Goal: Task Accomplishment & Management: Manage account settings

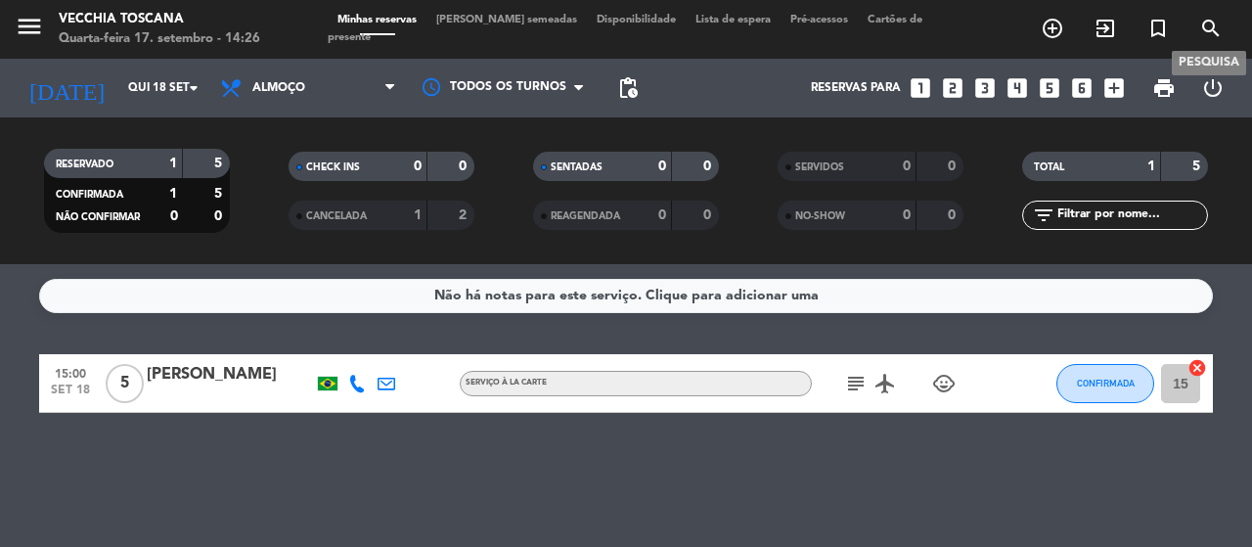
click at [1220, 22] on icon "search" at bounding box center [1210, 28] width 23 height 23
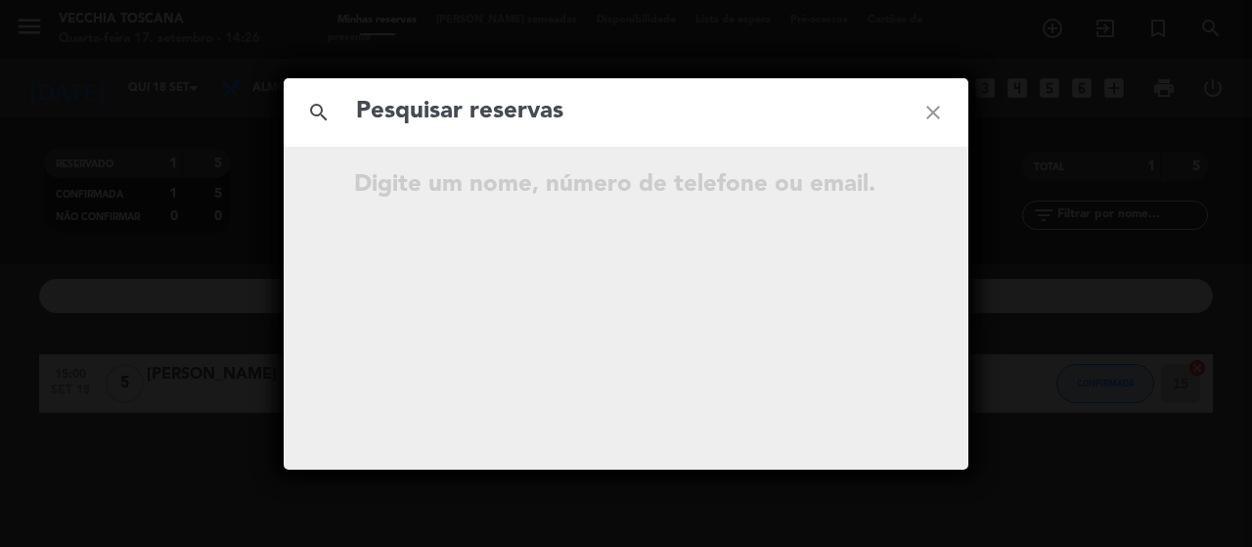
click at [921, 114] on icon "close" at bounding box center [933, 112] width 70 height 70
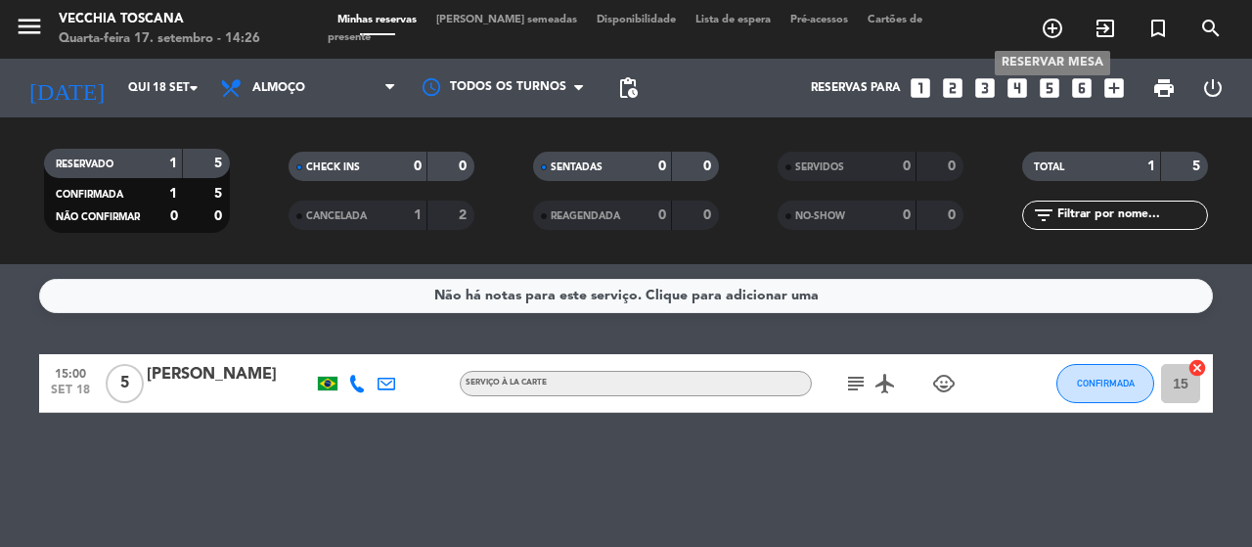
click at [1050, 22] on icon "add_circle_outline" at bounding box center [1051, 28] width 23 height 23
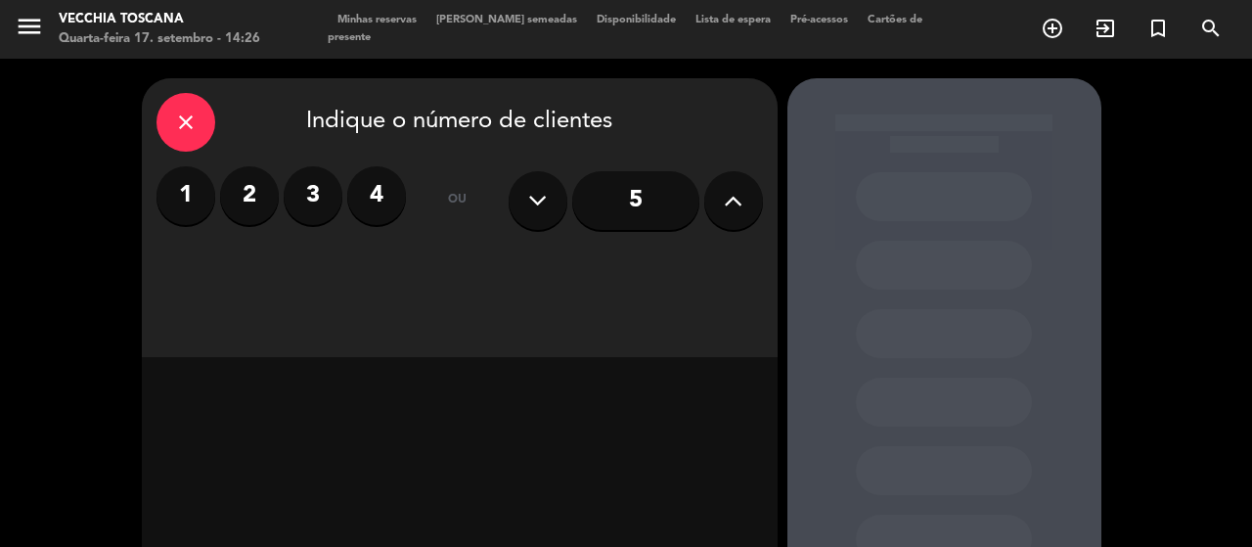
click at [252, 185] on label "2" at bounding box center [249, 195] width 59 height 59
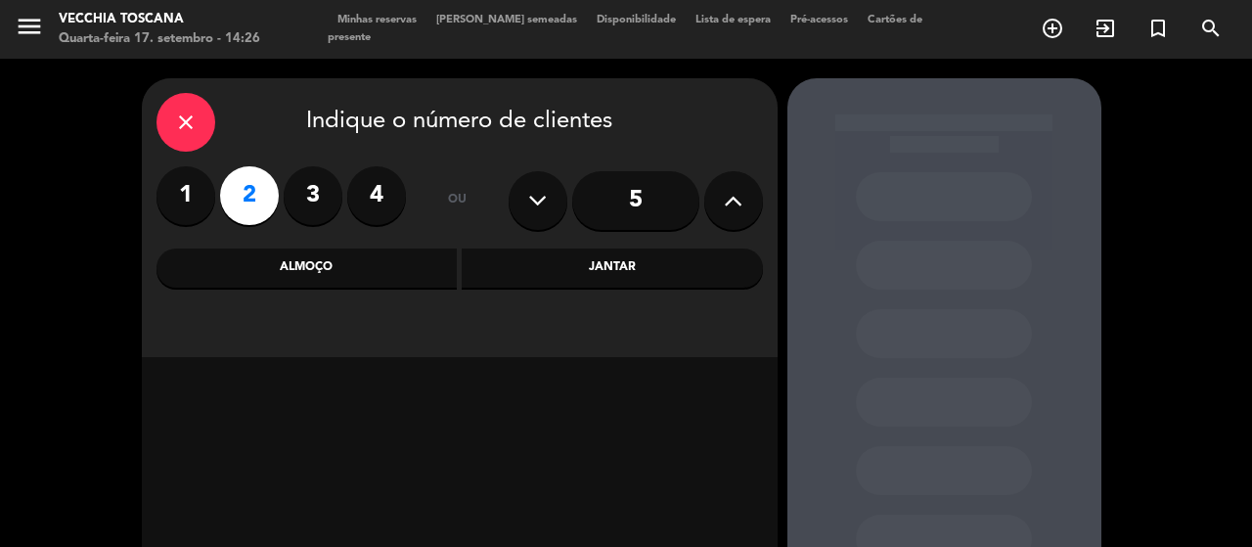
click at [358, 272] on div "Almoço" at bounding box center [306, 267] width 301 height 39
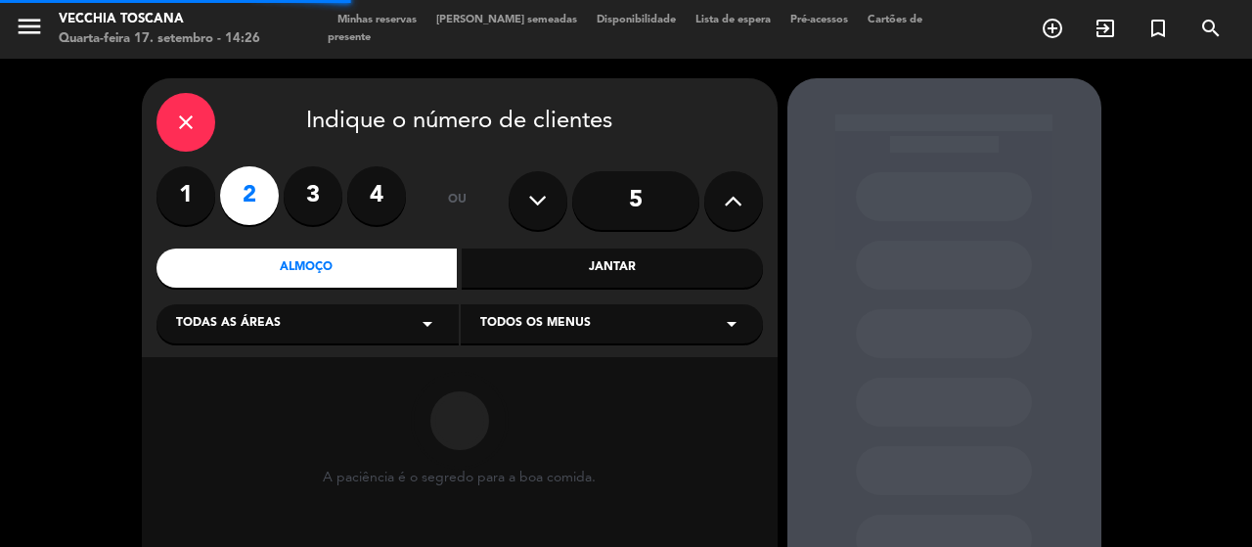
click at [386, 328] on div "Todas as áreas arrow_drop_down" at bounding box center [307, 323] width 302 height 39
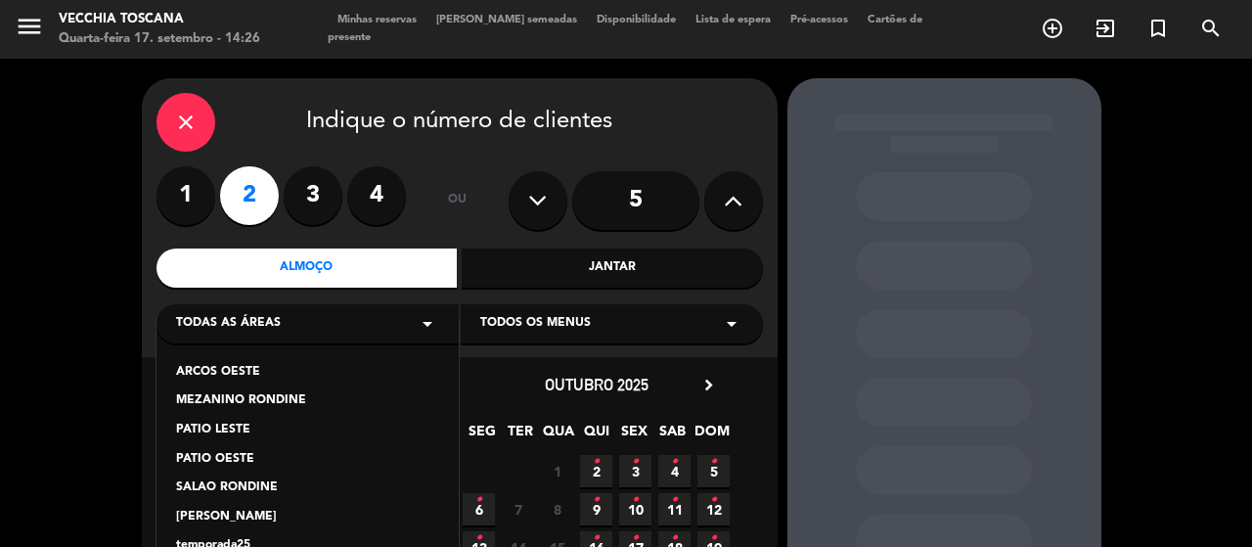
click at [233, 451] on div "PATIO OESTE" at bounding box center [307, 460] width 263 height 20
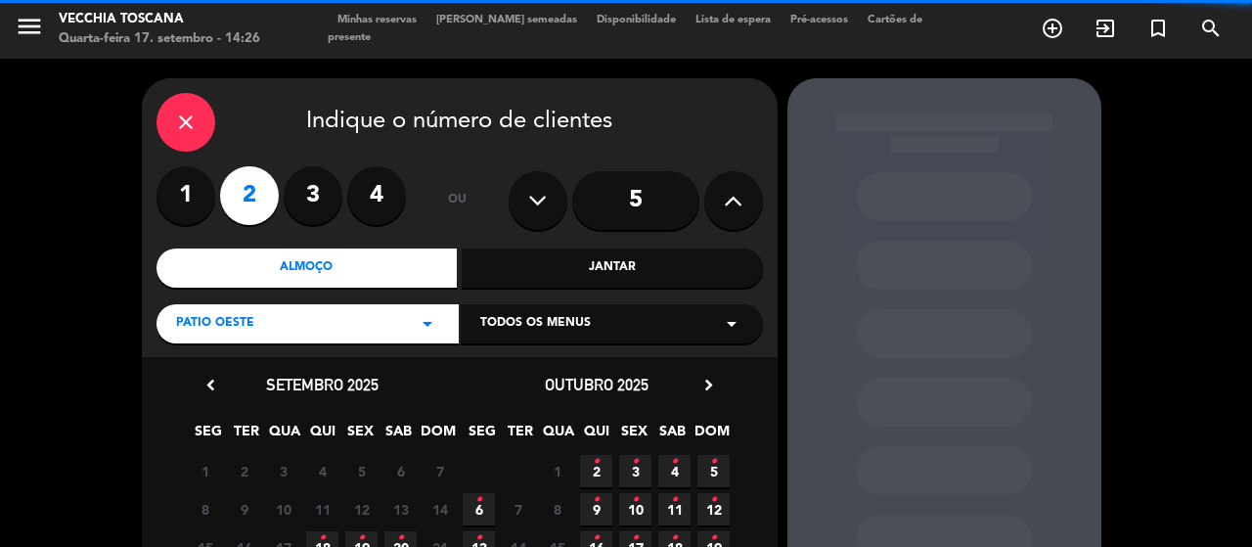
click at [548, 331] on span "Todos os menus" at bounding box center [535, 324] width 110 height 20
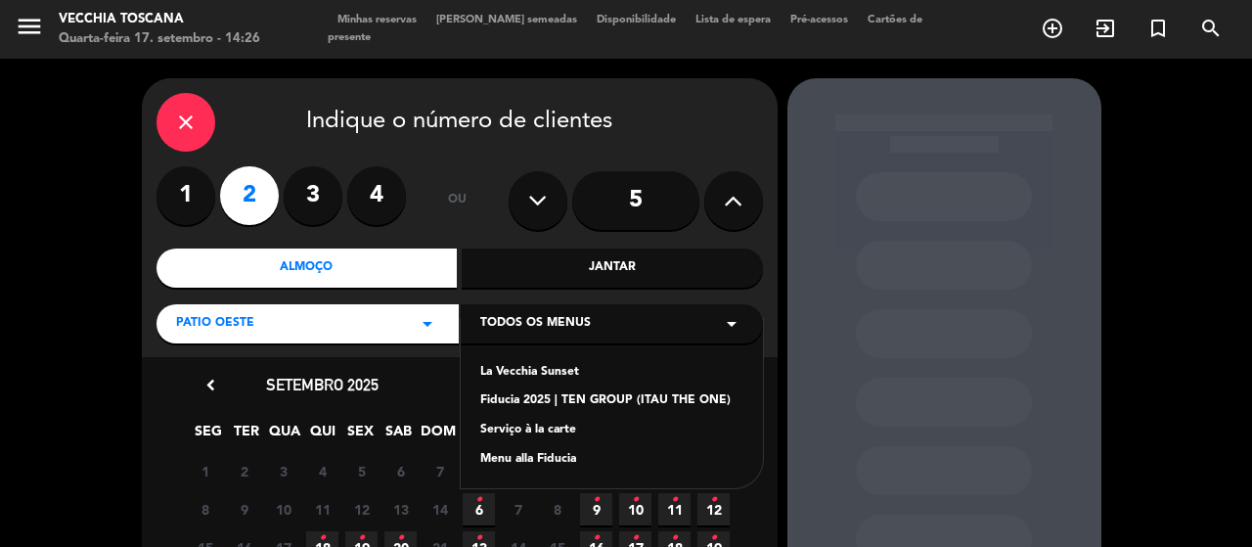
click at [557, 455] on div "Menu alla Fiducia" at bounding box center [611, 460] width 263 height 20
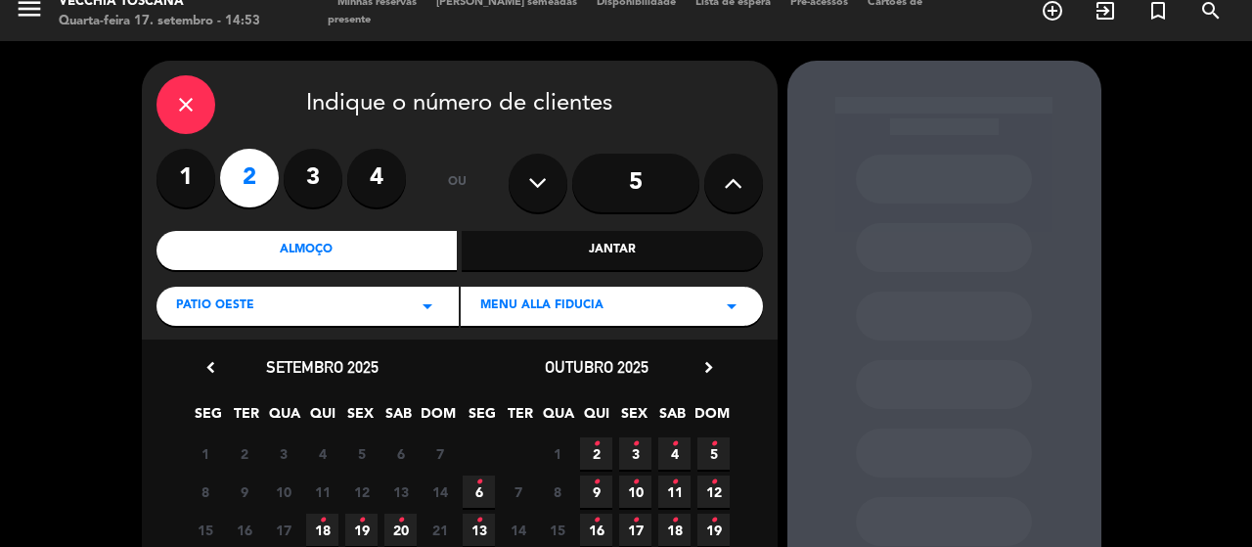
scroll to position [213, 0]
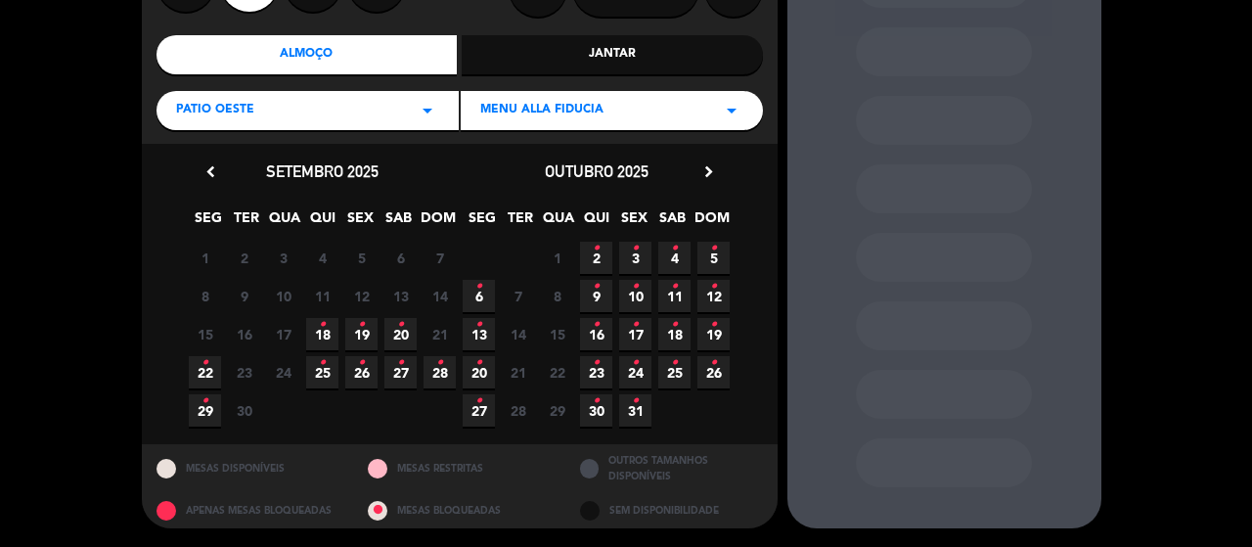
click at [404, 333] on span "20 •" at bounding box center [400, 334] width 32 height 32
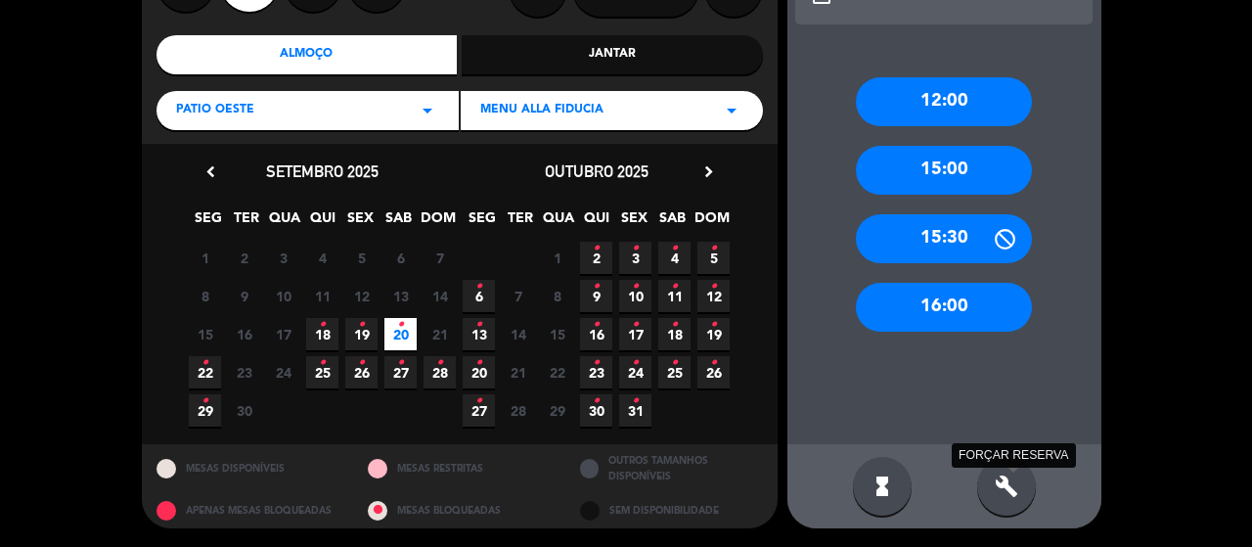
click at [1009, 493] on icon "build" at bounding box center [1005, 485] width 23 height 23
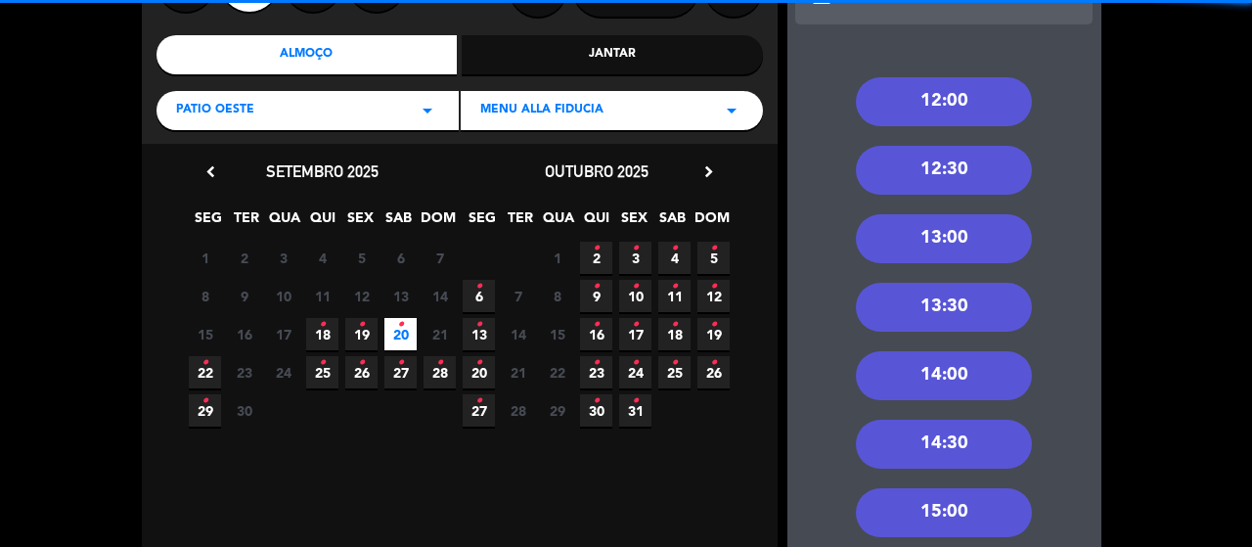
click at [976, 208] on div "12:00 12:30 13:00 13:30 14:00 14:30 15:00 15:30 16:00" at bounding box center [944, 365] width 314 height 655
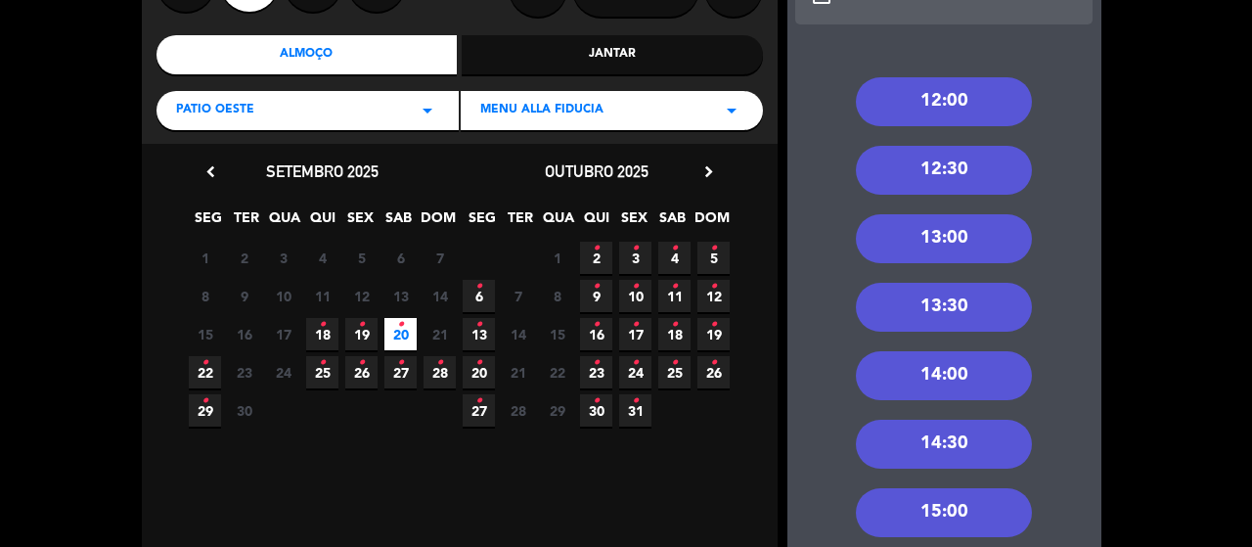
click at [976, 240] on div "13:00" at bounding box center [944, 238] width 176 height 49
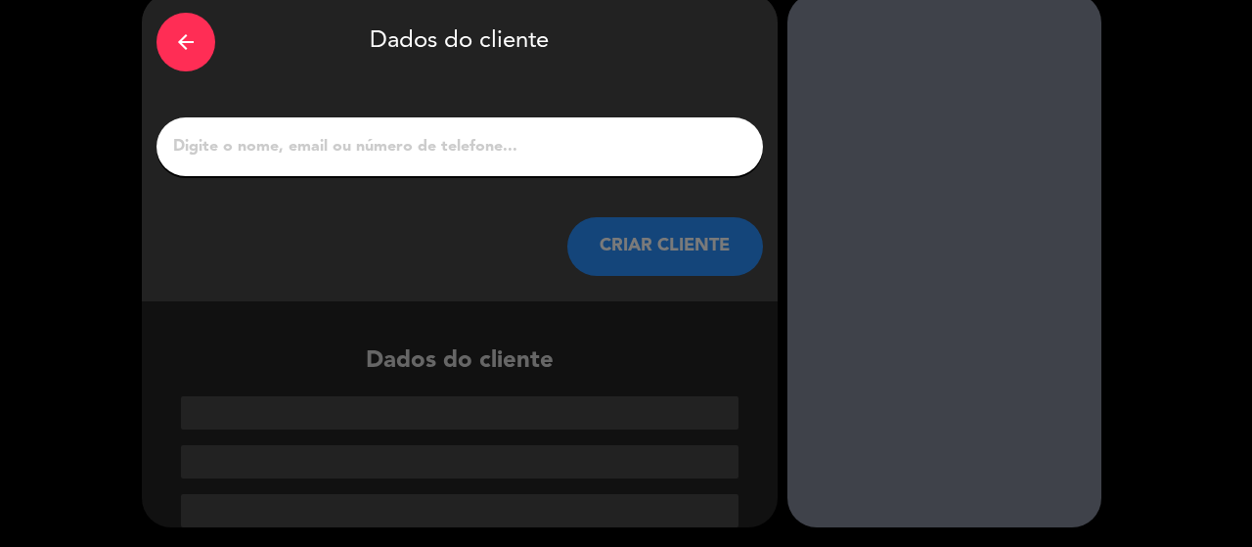
scroll to position [84, 0]
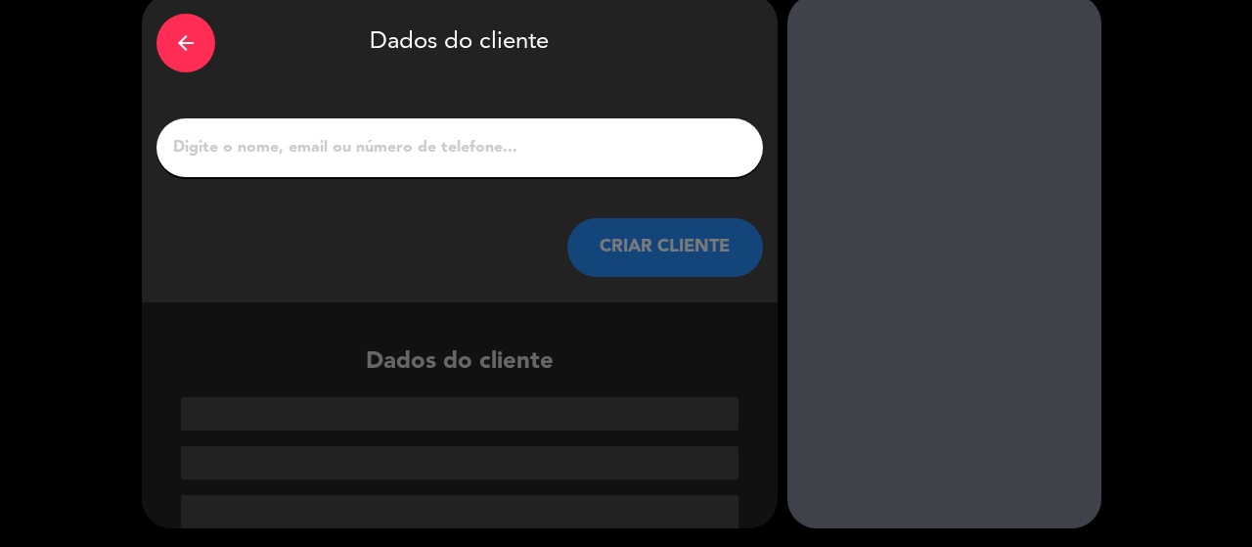
click at [536, 130] on div at bounding box center [459, 147] width 606 height 59
click at [538, 153] on input "1" at bounding box center [459, 147] width 577 height 27
paste input "?"
type input "?"
paste input "[PERSON_NAME][EMAIL_ADDRESS][DOMAIN_NAME]"
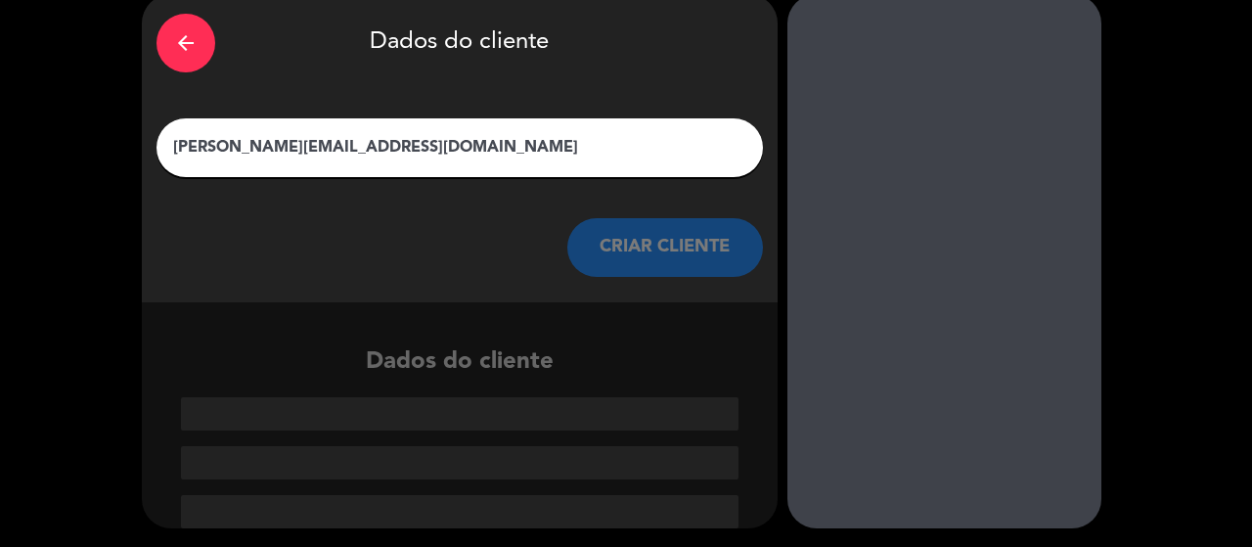
scroll to position [39, 0]
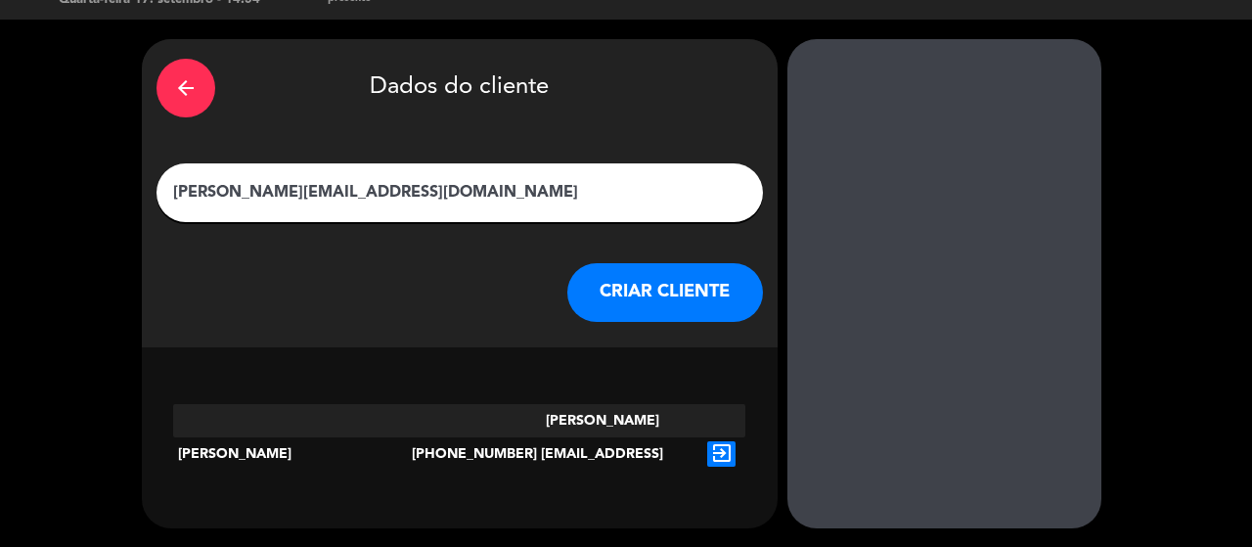
type input "[PERSON_NAME][EMAIL_ADDRESS][DOMAIN_NAME]"
click at [724, 441] on icon "exit_to_app" at bounding box center [721, 453] width 28 height 25
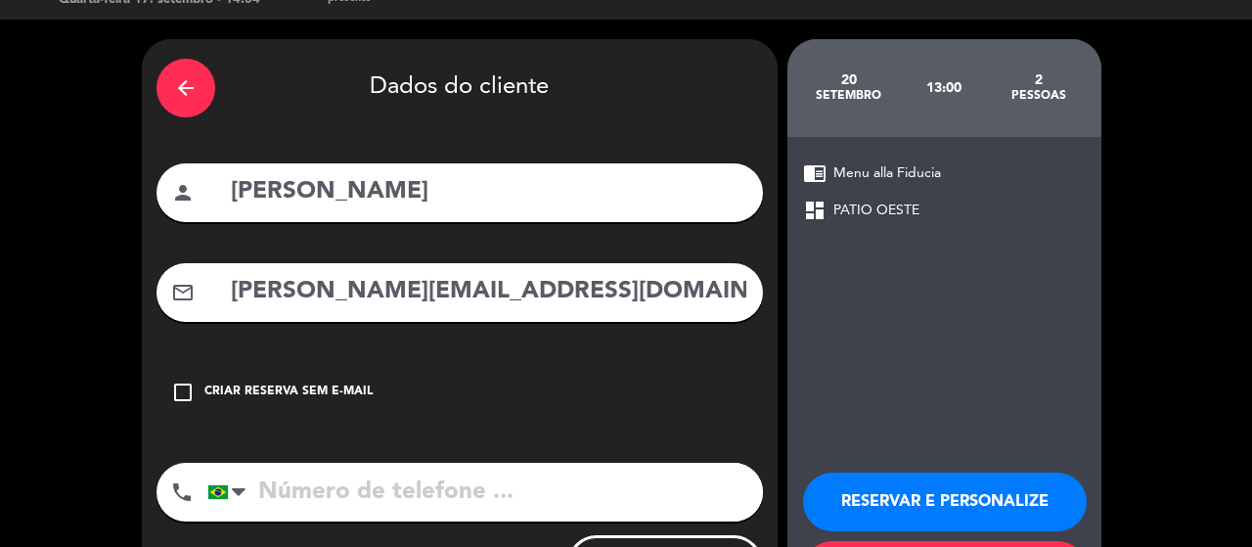
type input "[PHONE_NUMBER]"
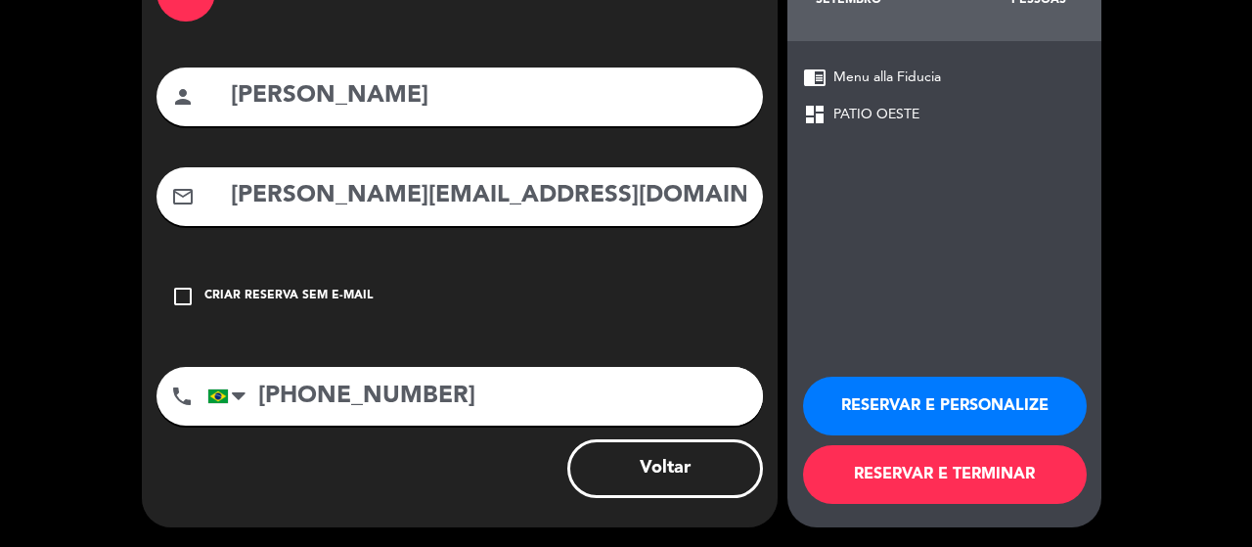
click at [1017, 408] on button "RESERVAR E PERSONALIZE" at bounding box center [945, 405] width 284 height 59
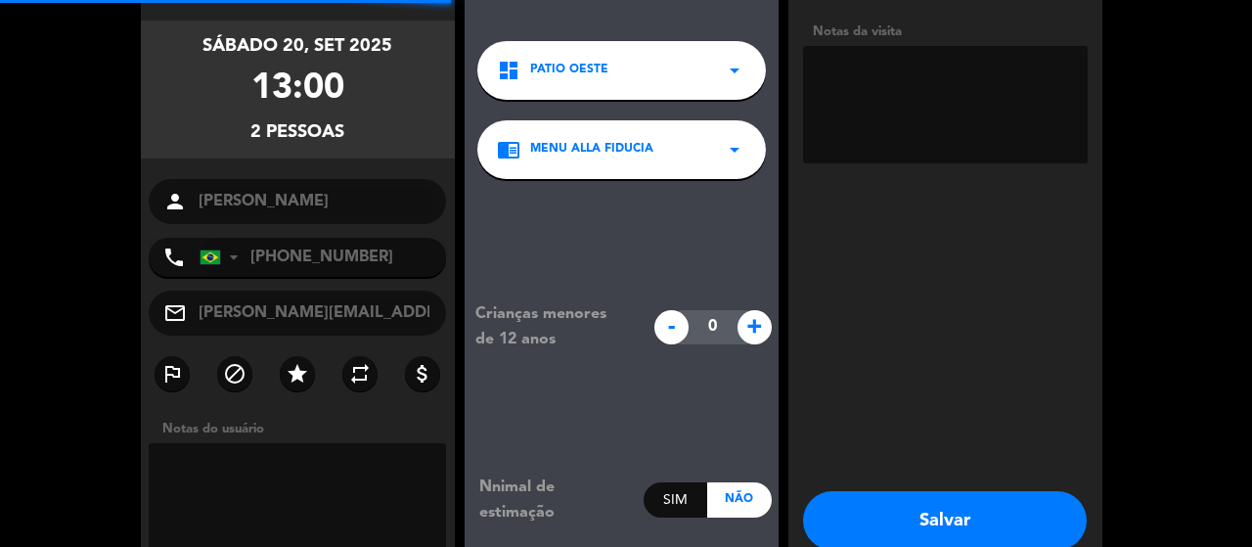
scroll to position [78, 0]
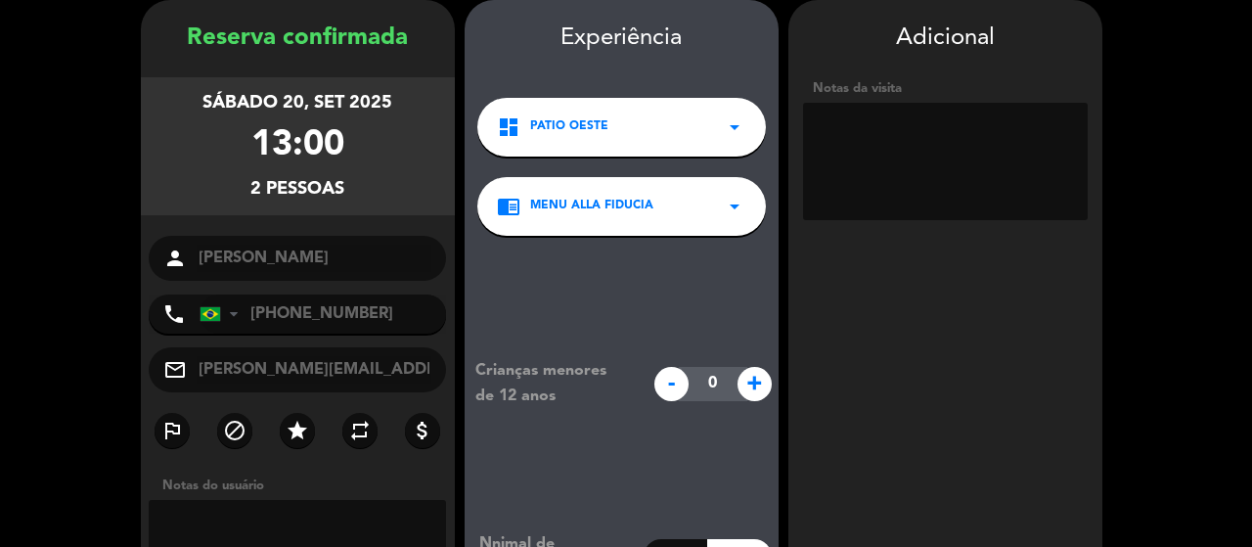
click at [960, 179] on textarea at bounding box center [945, 161] width 285 height 117
click at [1018, 144] on textarea at bounding box center [945, 161] width 285 height 117
paste textarea "D15A7B58-D578-4360-B322-6796EEFDD75D"
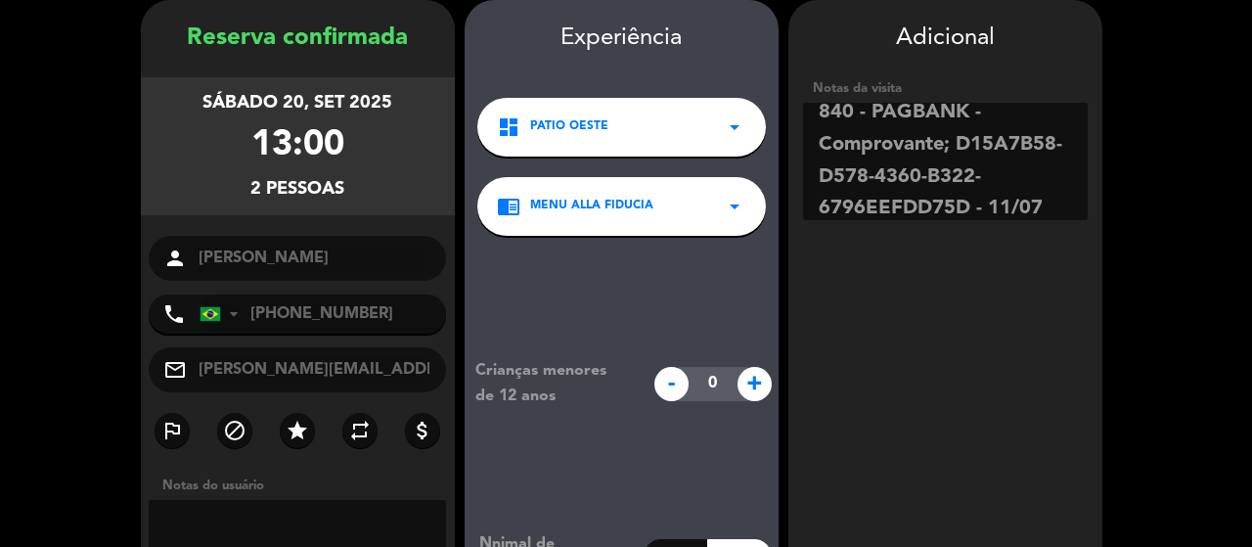
scroll to position [235, 0]
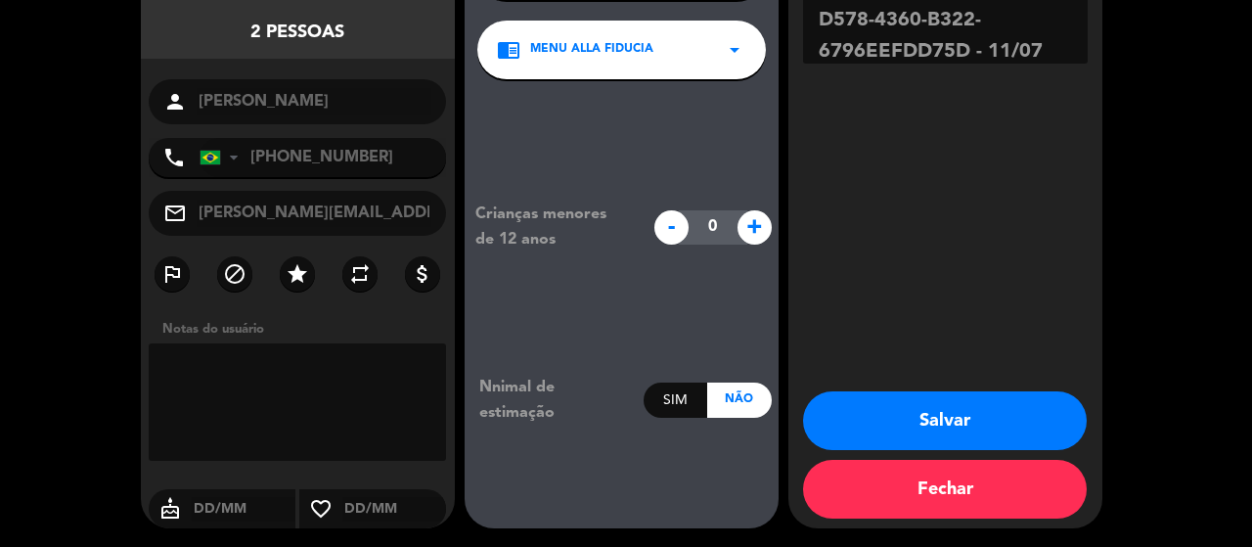
type textarea "840 - PAGBANK - Comprovante; D15A7B58-D578-4360-B322-6796EEFDD75D - 11/07"
click at [921, 411] on button "Salvar" at bounding box center [945, 420] width 284 height 59
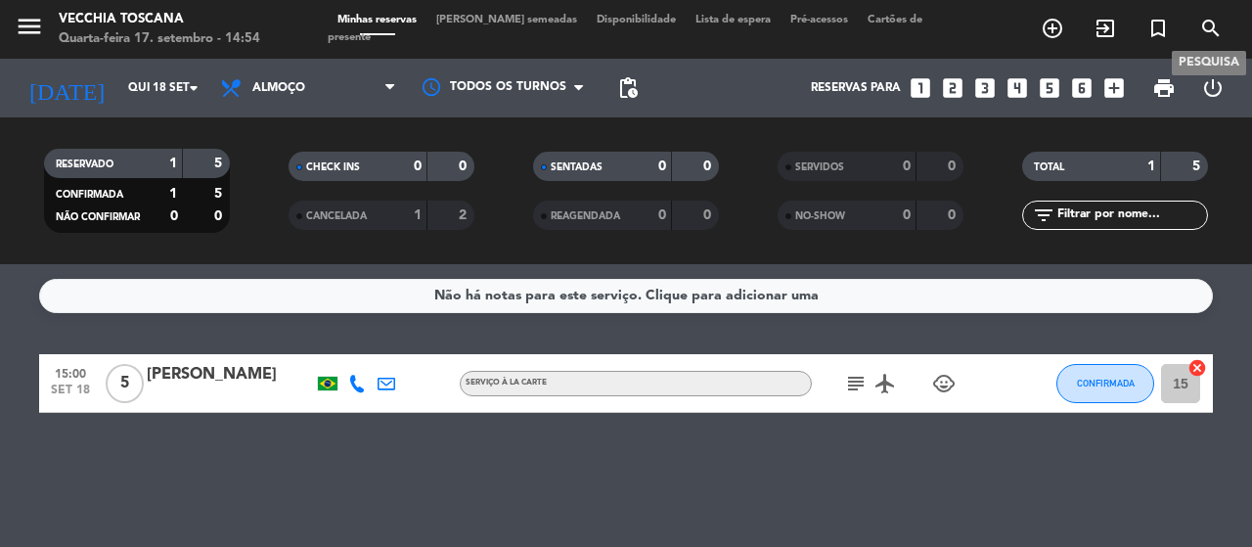
click at [1215, 36] on icon "search" at bounding box center [1210, 28] width 23 height 23
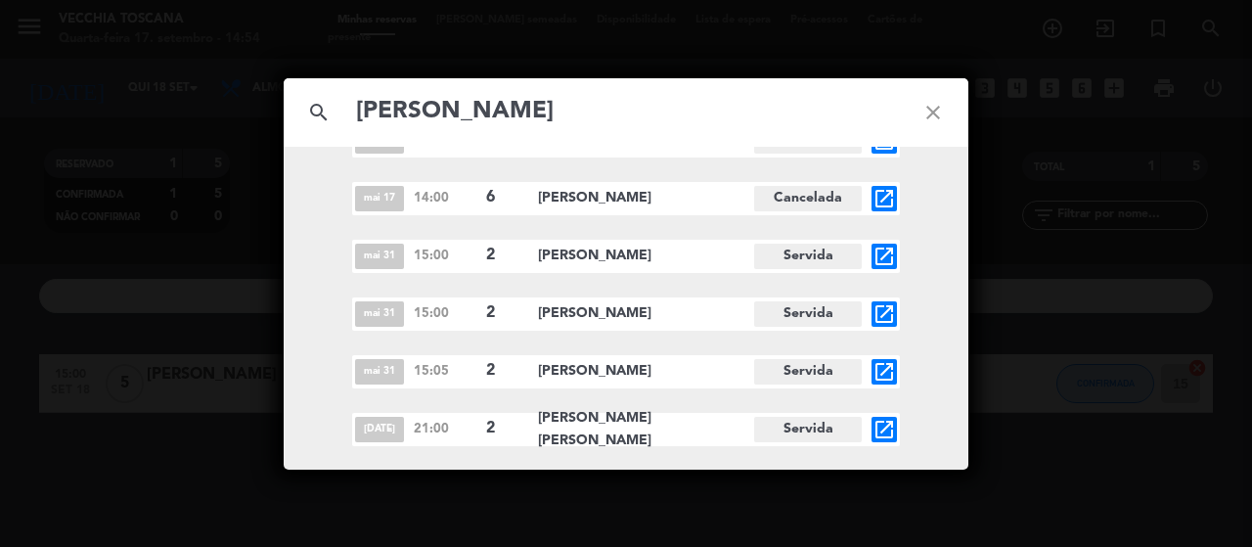
scroll to position [1870, 0]
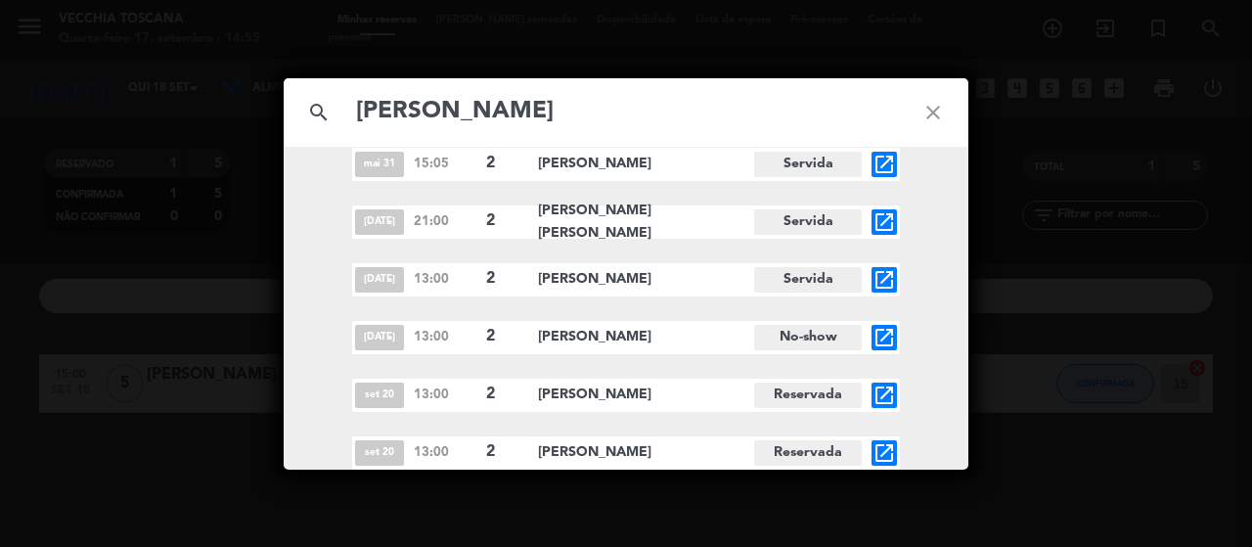
type input "[PERSON_NAME]"
click at [890, 447] on icon "open_in_new" at bounding box center [883, 452] width 23 height 23
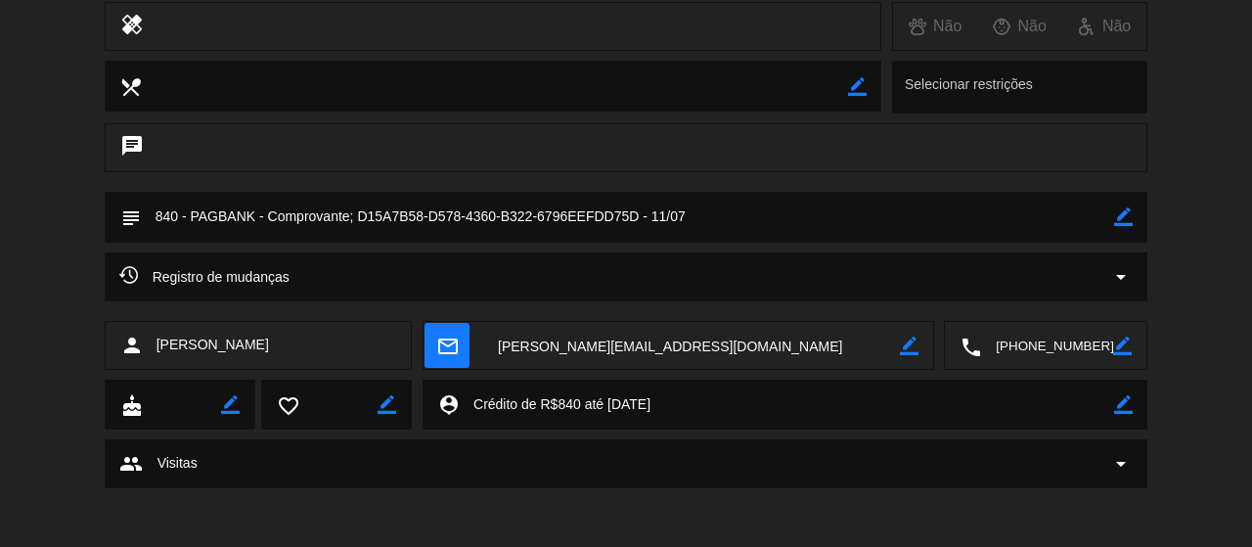
scroll to position [0, 0]
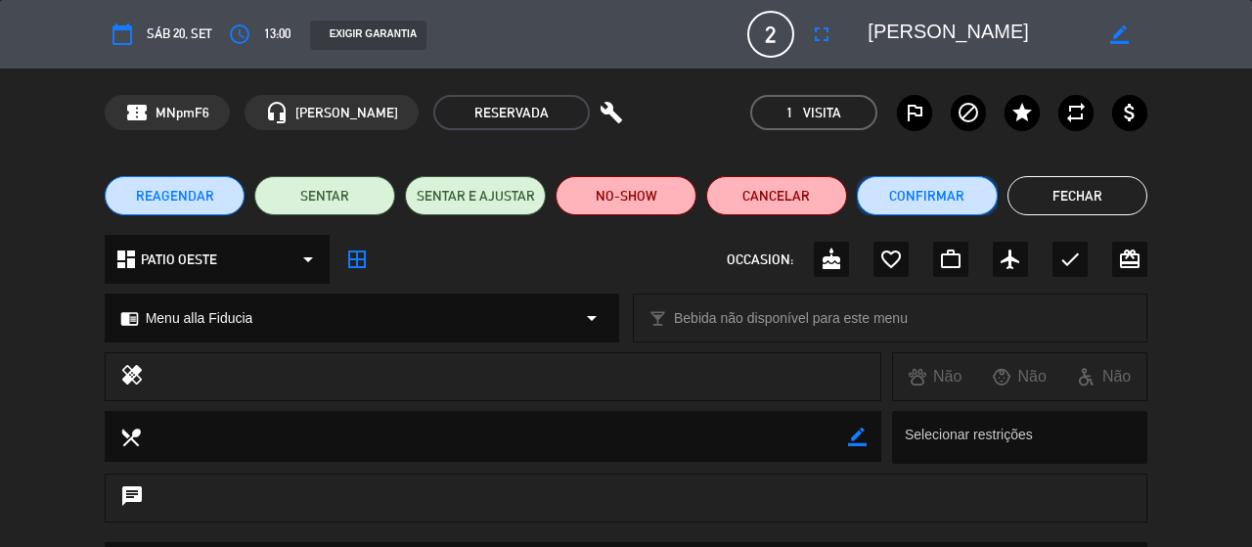
click at [909, 181] on button "Confirmar" at bounding box center [927, 195] width 141 height 39
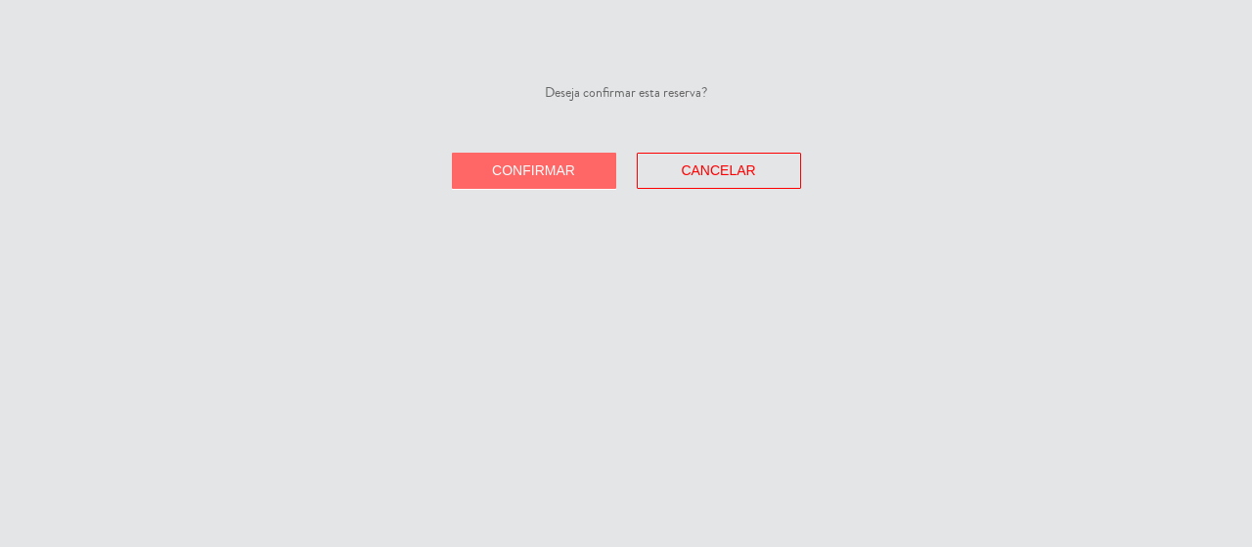
click at [576, 169] on button "Confirmar" at bounding box center [534, 171] width 164 height 36
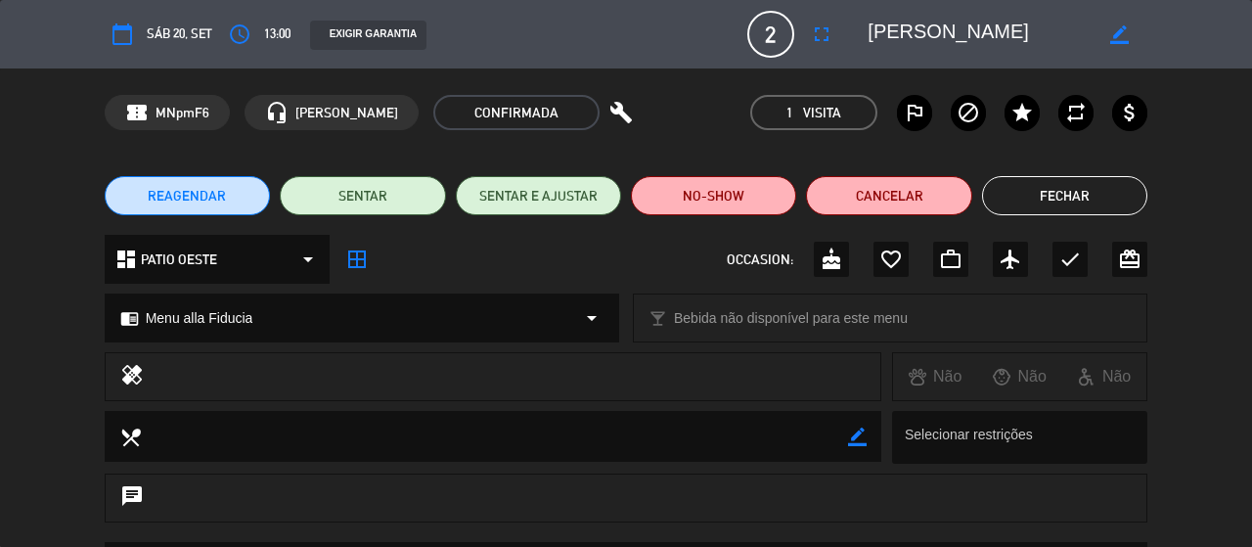
click at [358, 259] on icon "border_all" at bounding box center [356, 258] width 23 height 23
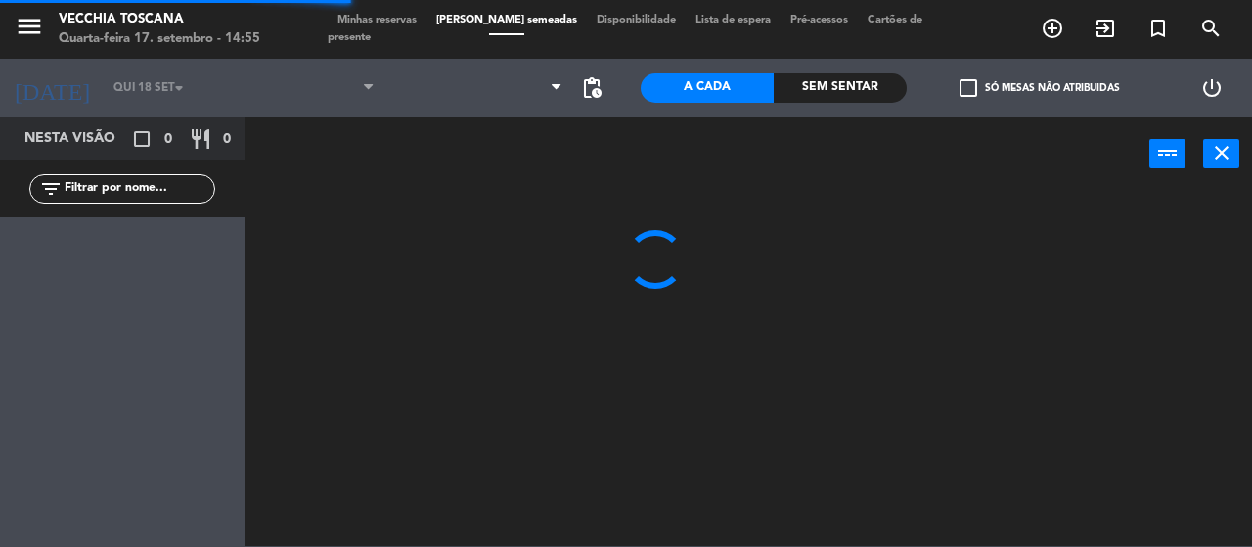
type input "Sáb 20 set"
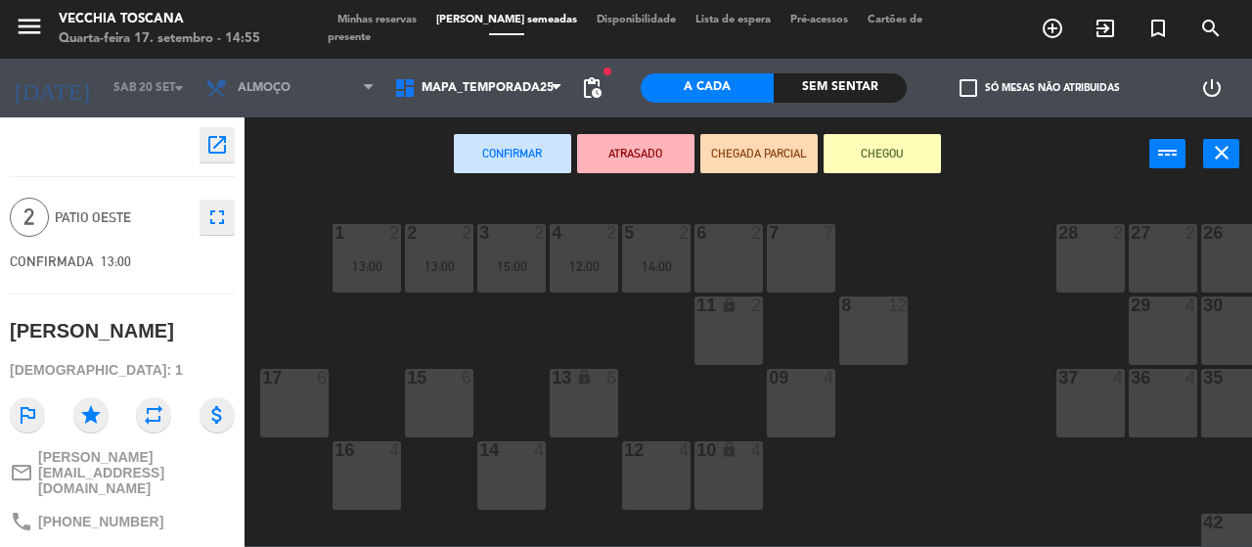
click at [211, 144] on icon "open_in_new" at bounding box center [216, 144] width 23 height 23
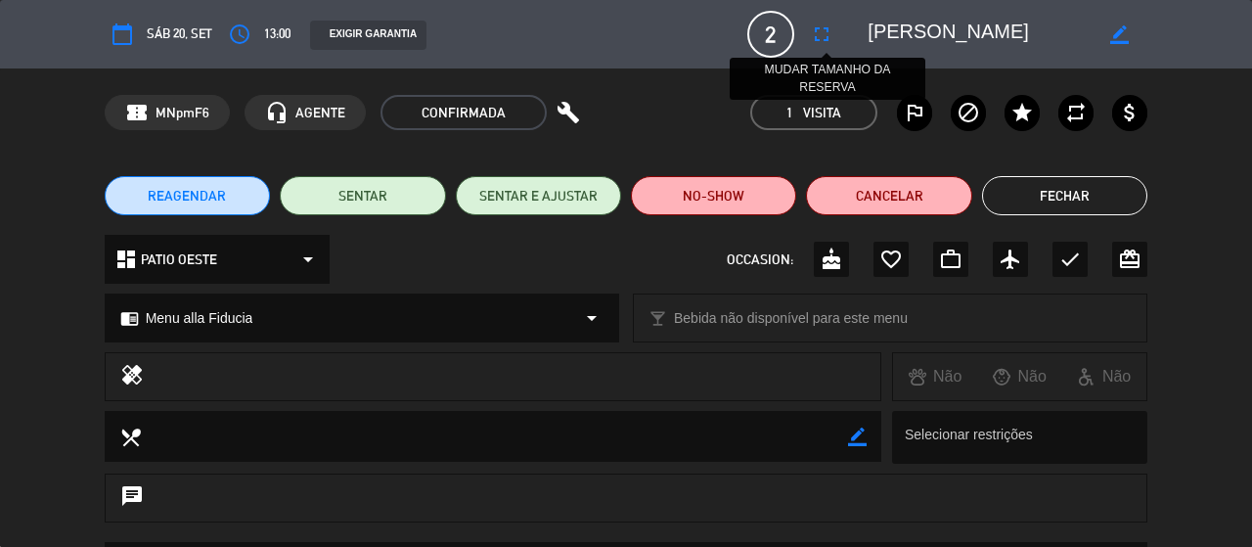
drag, startPoint x: 988, startPoint y: 26, endPoint x: 812, endPoint y: 25, distance: 176.0
click at [812, 25] on div "calendar_today Sáb 20, set access_time 13:00 EXIGIR GARANTIA 2 [PERSON_NAME] fu…" at bounding box center [626, 34] width 1043 height 47
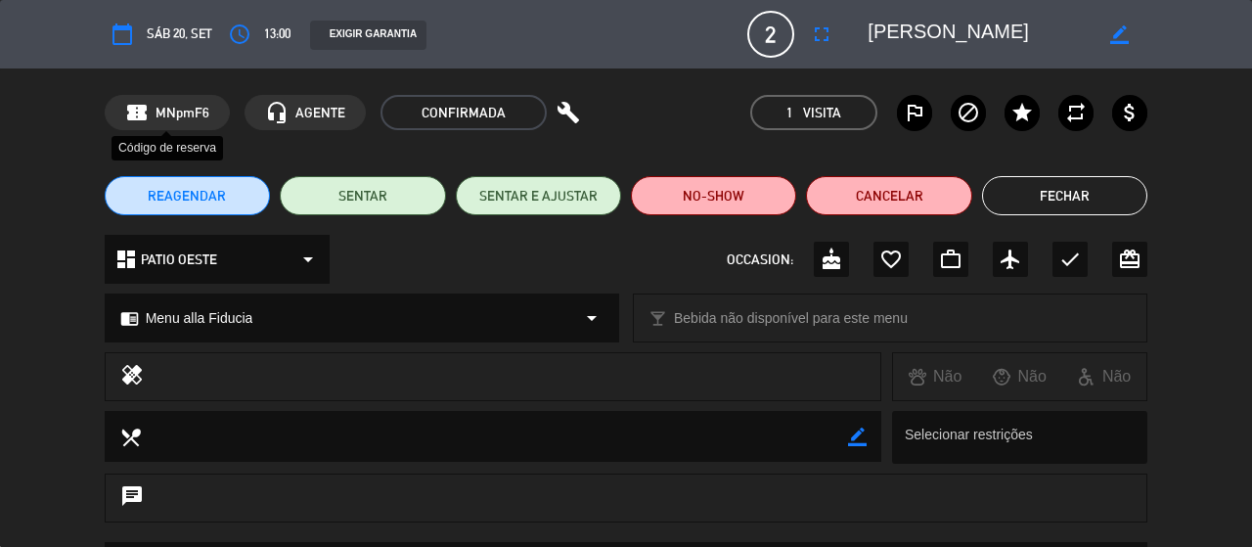
click at [170, 117] on span "MNpmF6" at bounding box center [182, 113] width 54 height 22
copy span "MNpmF6"
click at [1073, 202] on button "Fechar" at bounding box center [1064, 195] width 165 height 39
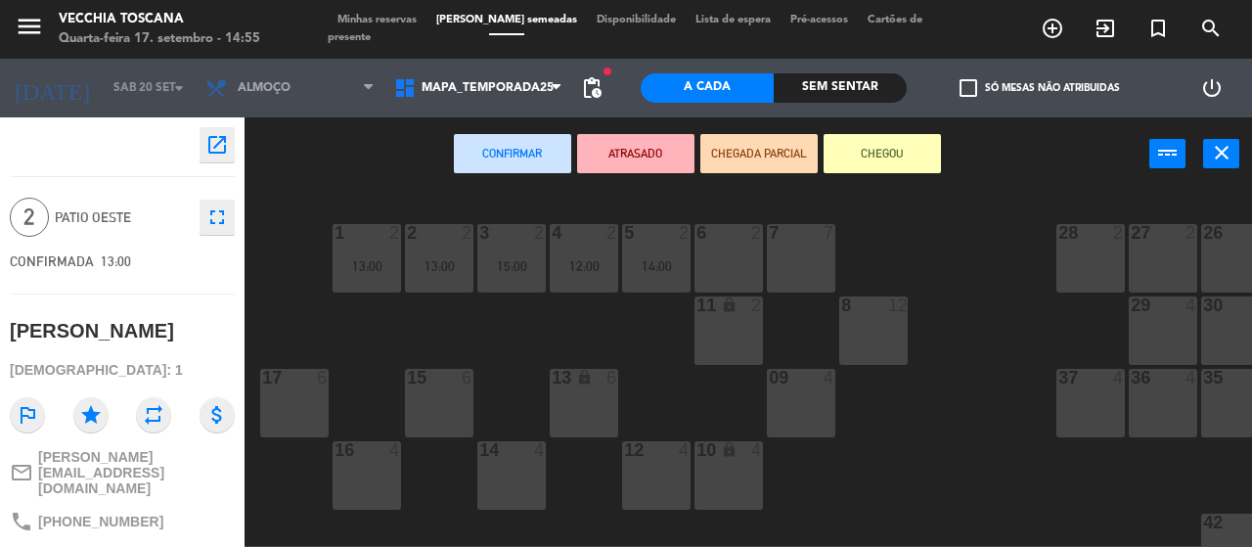
click at [730, 259] on div "6 2" at bounding box center [728, 258] width 68 height 68
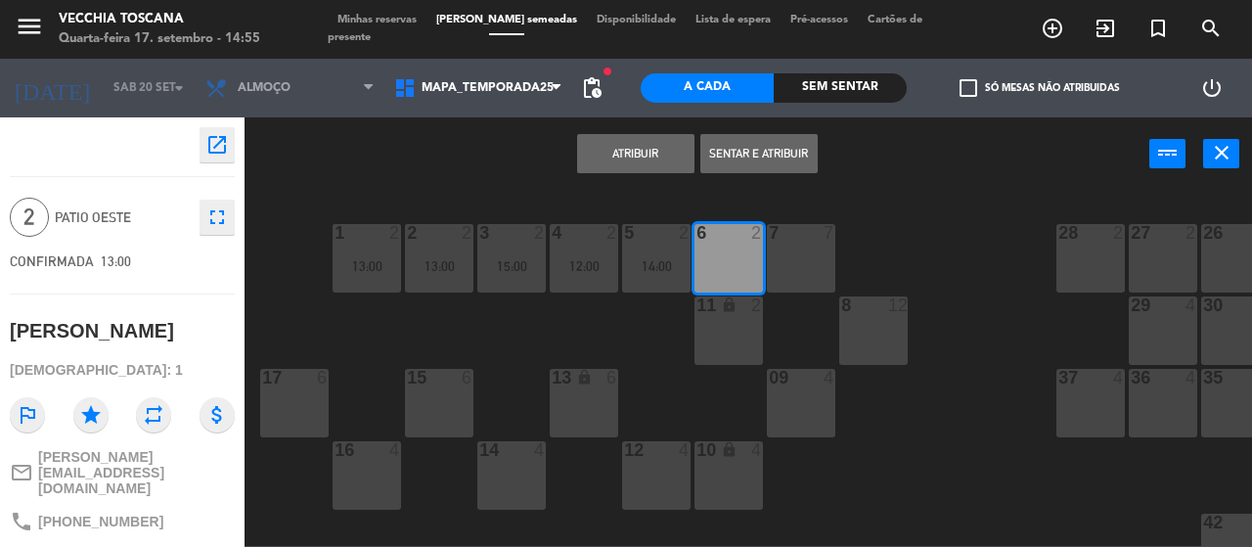
click at [618, 132] on div "Atribuir Sentar e Atribuir power_input close" at bounding box center [696, 154] width 904 height 74
click at [624, 151] on button "Atribuir" at bounding box center [635, 153] width 117 height 39
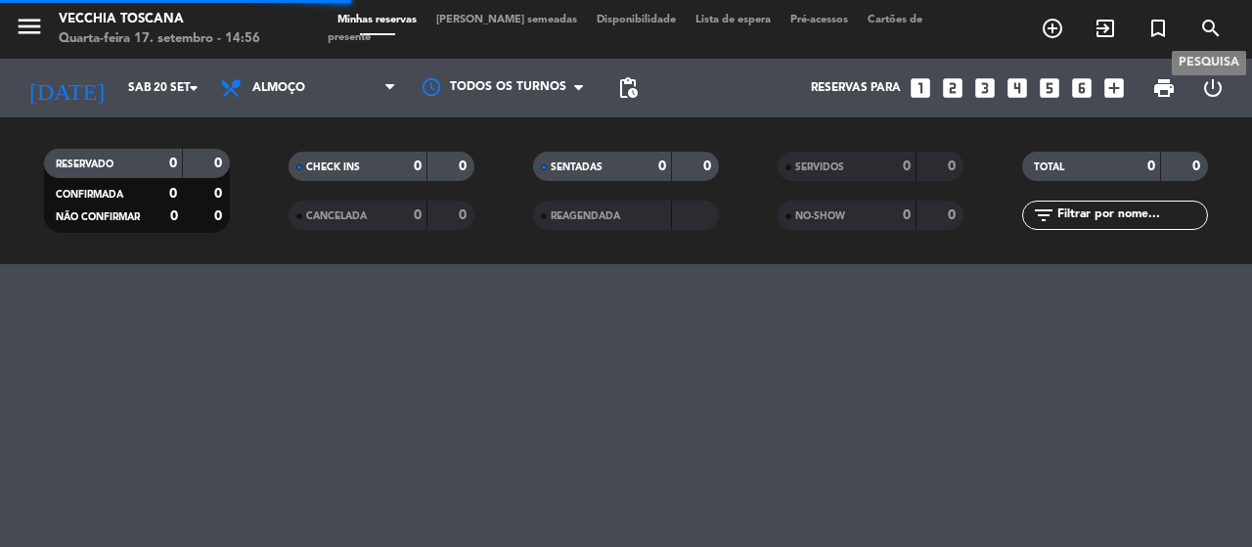
click at [1211, 24] on icon "search" at bounding box center [1210, 28] width 23 height 23
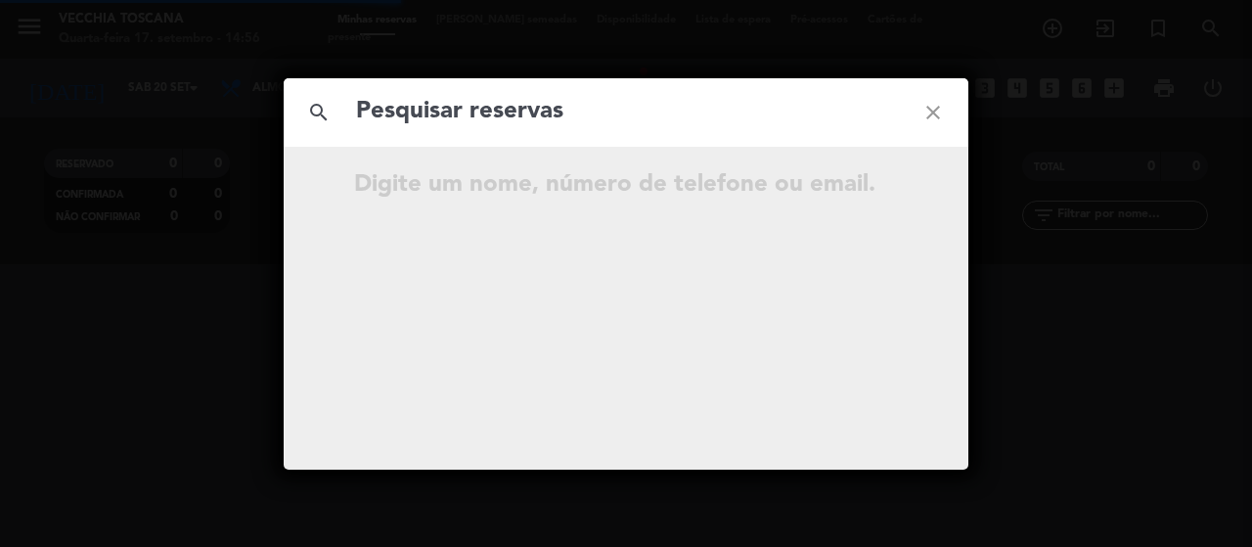
type input "MNpmF6"
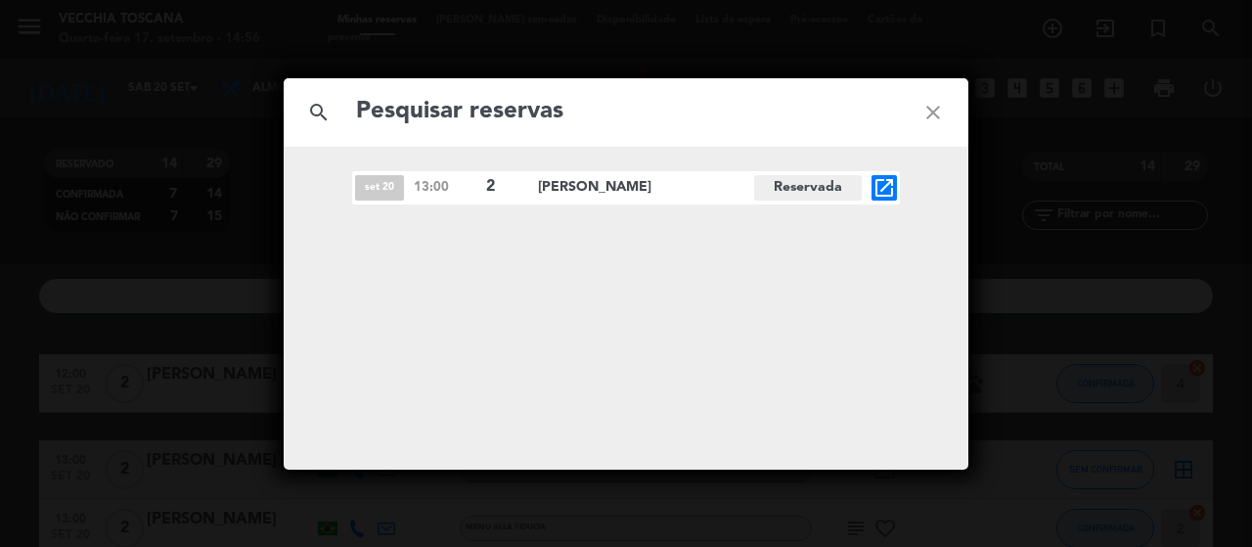
click at [844, 117] on input "text" at bounding box center [626, 112] width 544 height 40
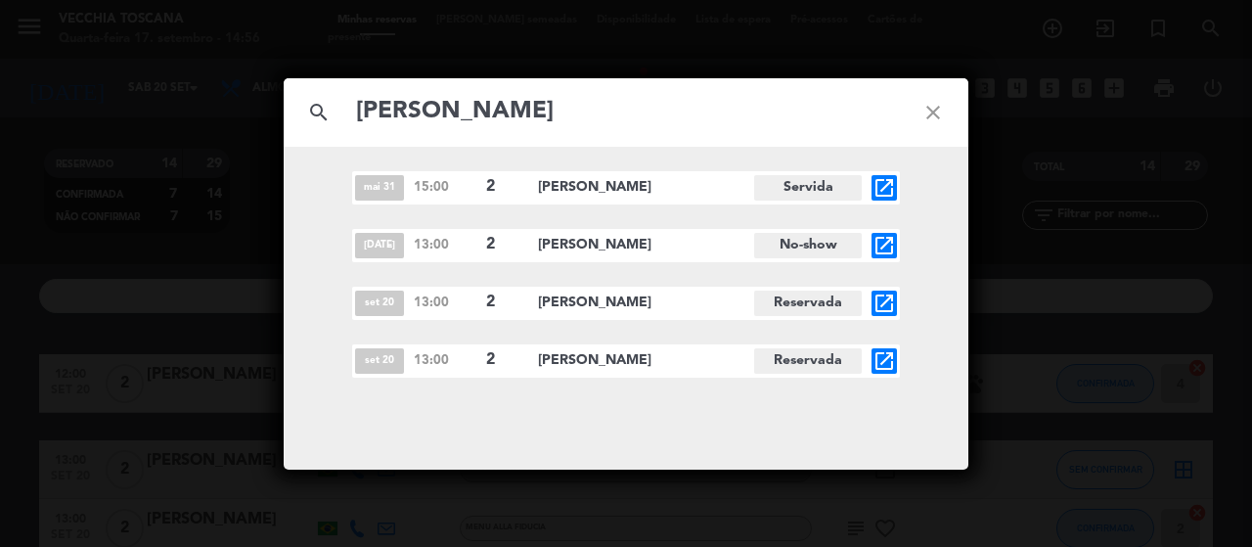
type input "[PERSON_NAME]"
click at [884, 306] on icon "open_in_new" at bounding box center [883, 302] width 23 height 23
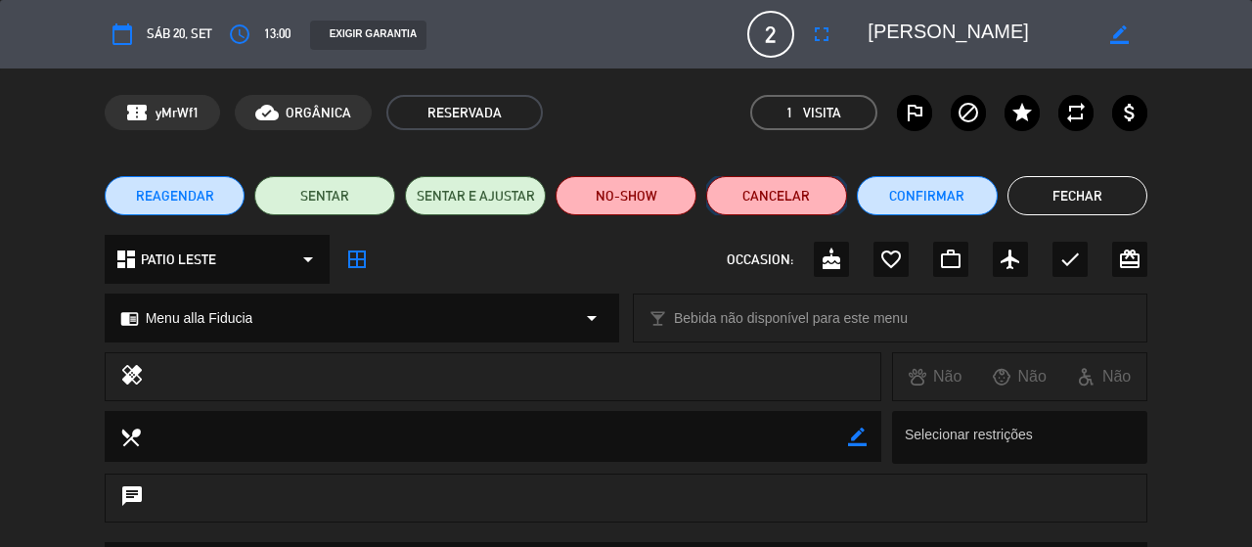
click at [772, 198] on button "Cancelar" at bounding box center [776, 195] width 141 height 39
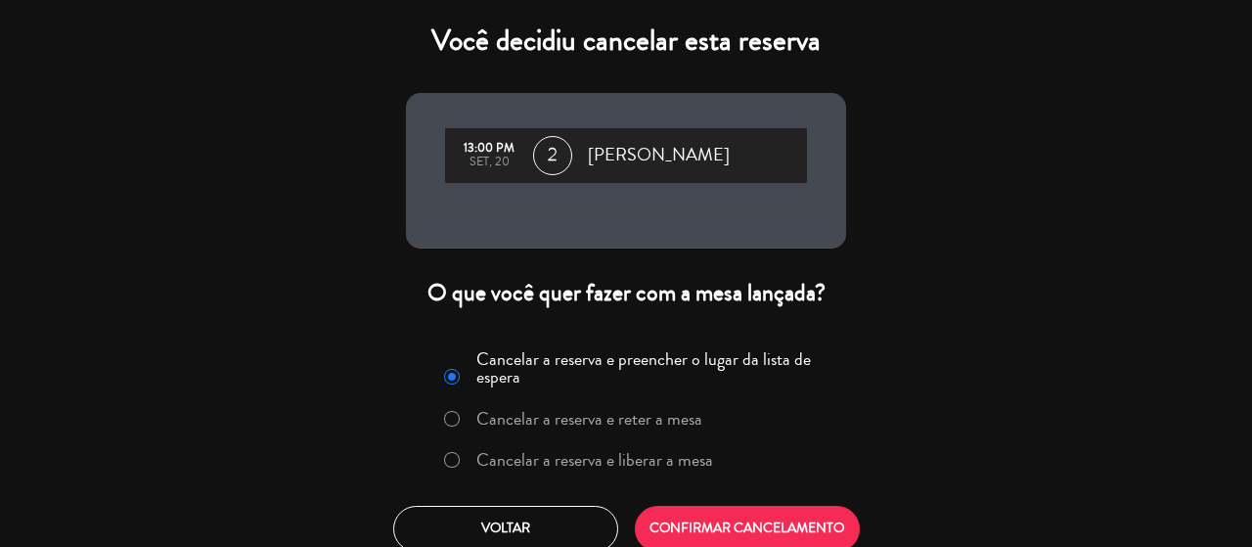
click at [659, 460] on label "Cancelar a reserva e liberar a mesa" at bounding box center [594, 460] width 237 height 18
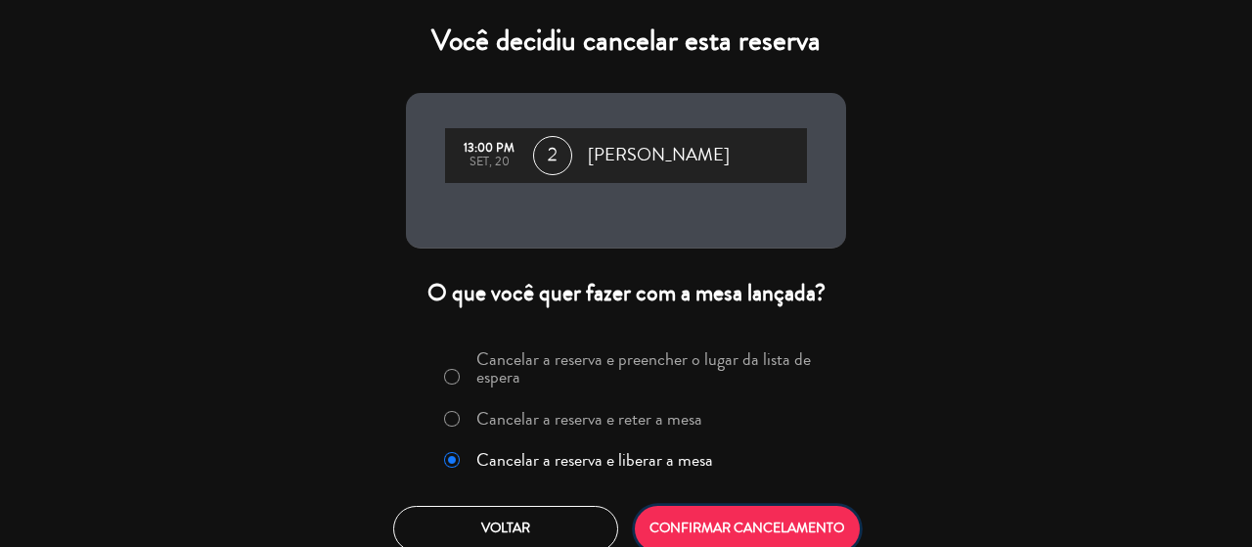
click at [727, 521] on button "CONFIRMAR CANCELAMENTO" at bounding box center [747, 529] width 225 height 46
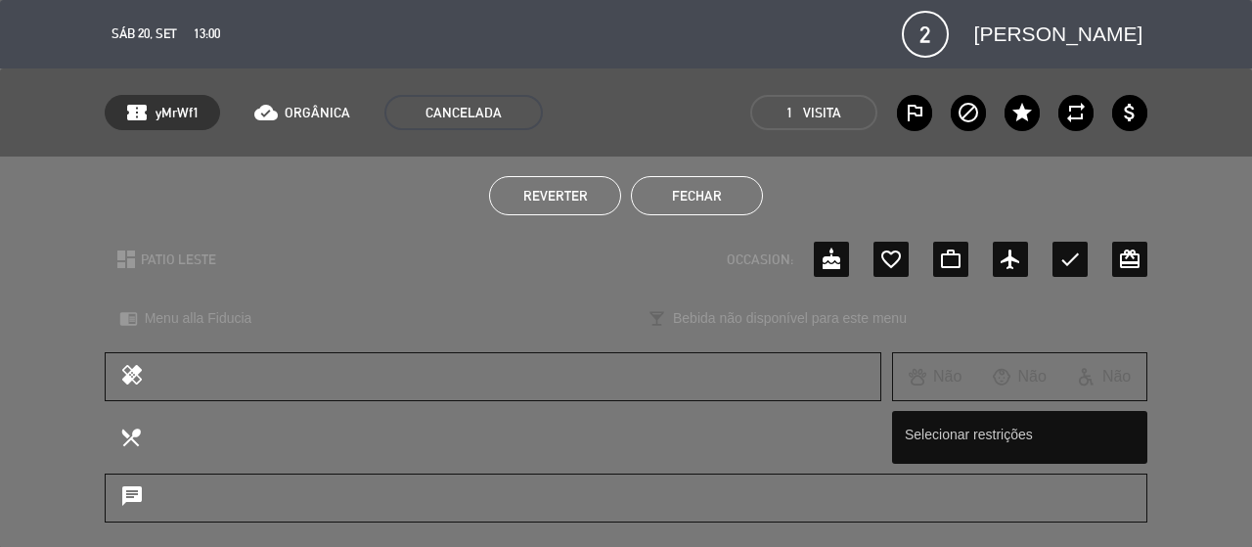
click at [708, 198] on button "Fechar" at bounding box center [697, 195] width 132 height 39
